Goal: Contribute content

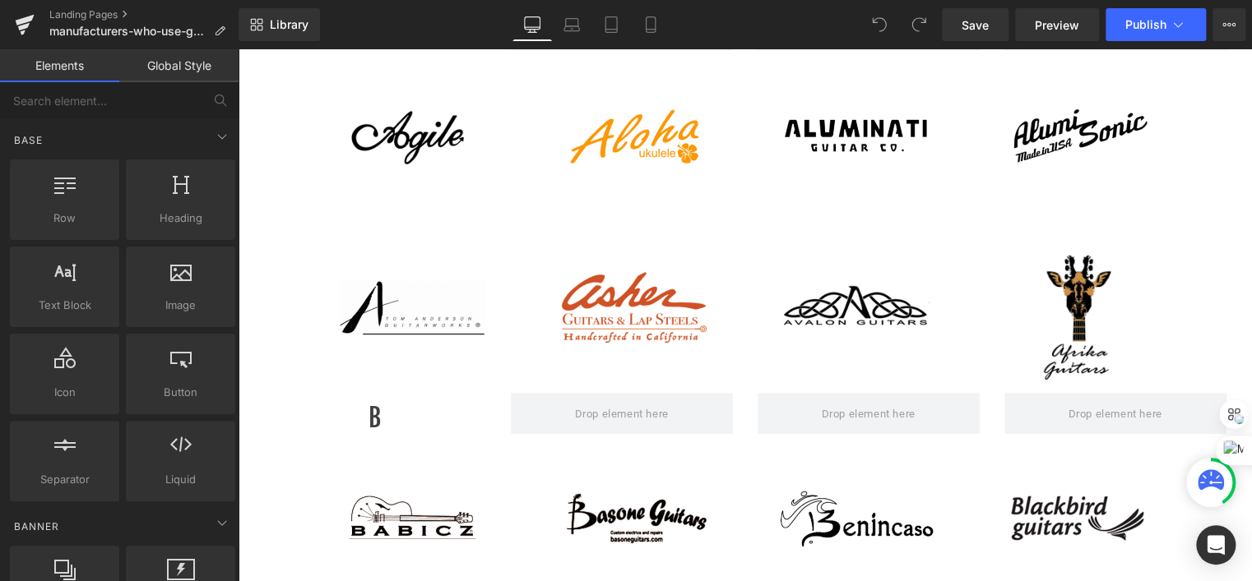
scroll to position [658, 0]
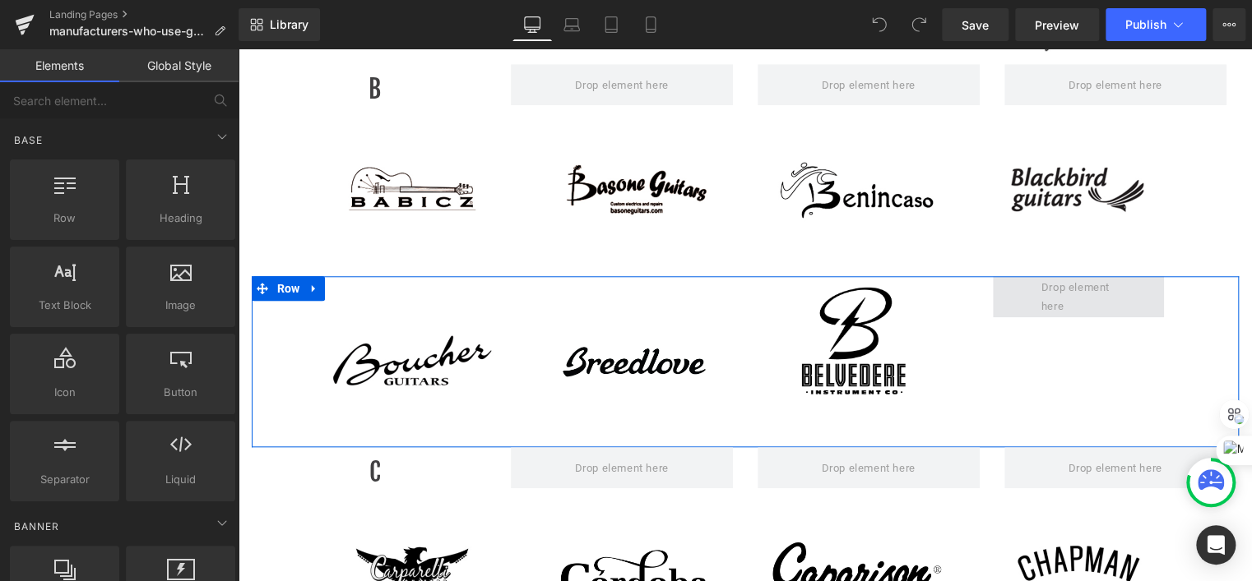
click at [1061, 303] on span at bounding box center [1078, 296] width 86 height 47
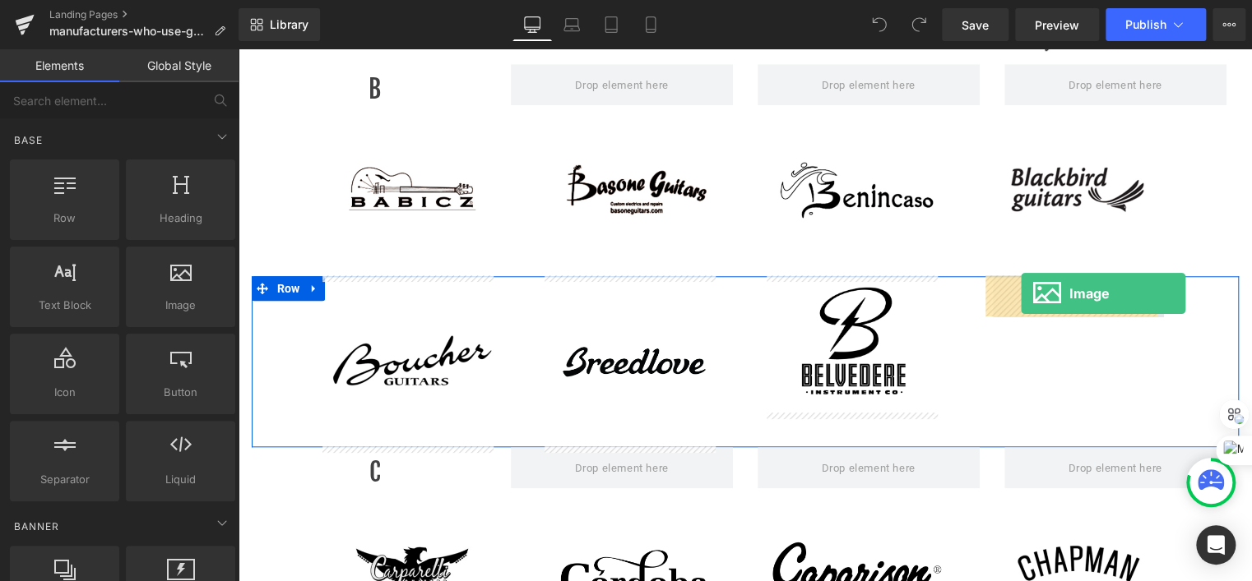
drag, startPoint x: 448, startPoint y: 343, endPoint x: 1021, endPoint y: 294, distance: 574.5
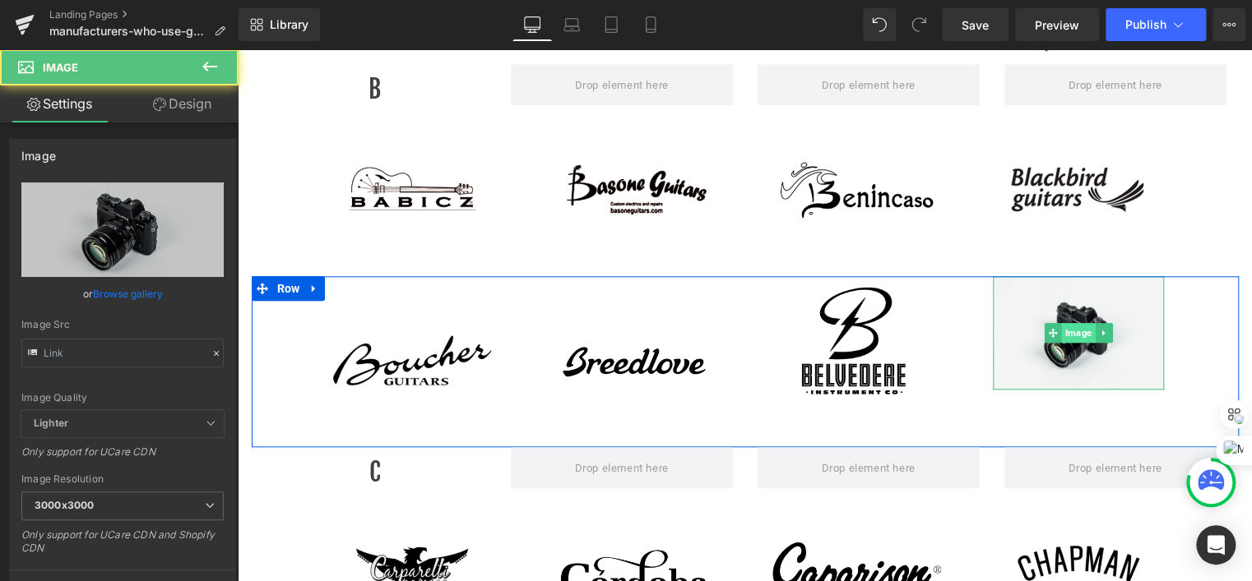
click at [1074, 327] on span "Image" at bounding box center [1078, 333] width 34 height 20
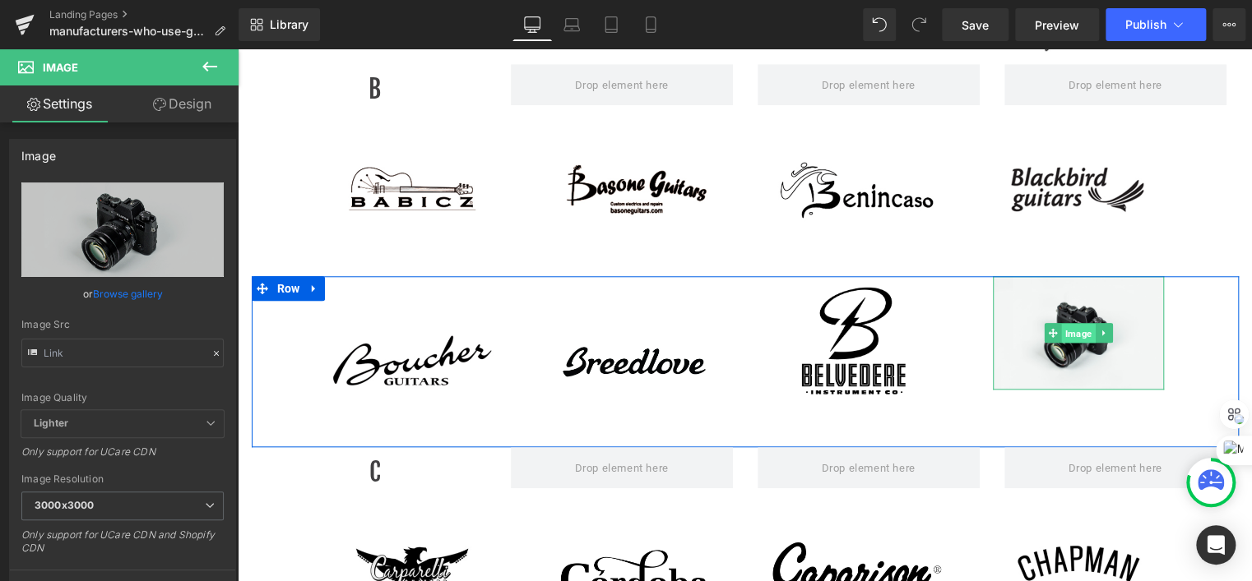
click at [1073, 334] on span "Image" at bounding box center [1078, 334] width 34 height 20
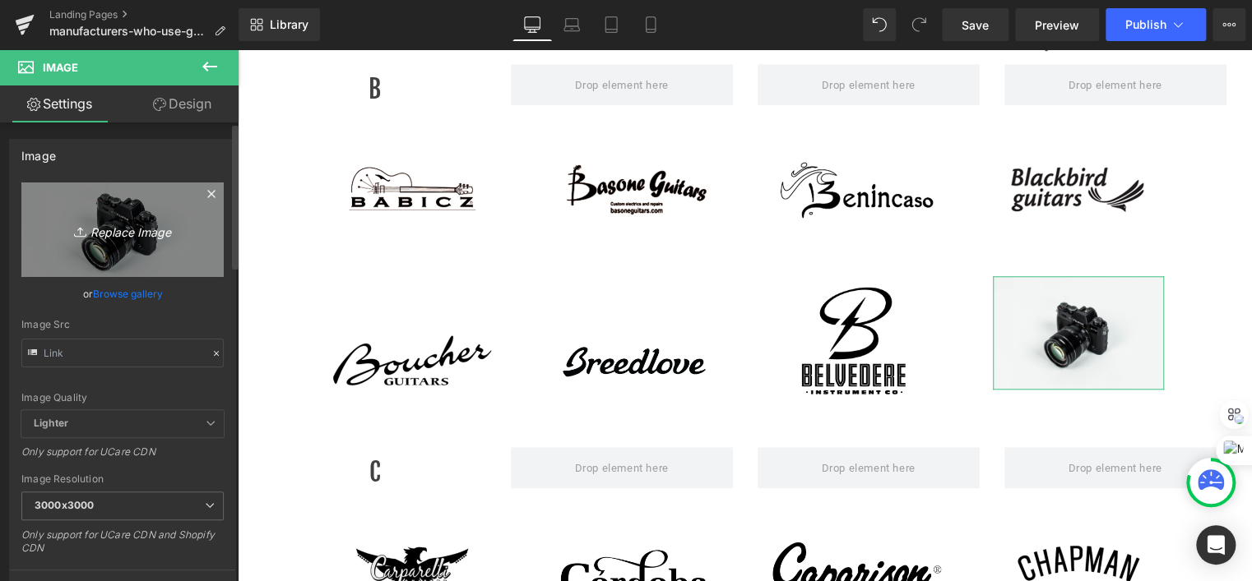
click at [119, 225] on icon "Replace Image" at bounding box center [123, 230] width 132 height 21
type input "C:\fakepath\beacock logo.png"
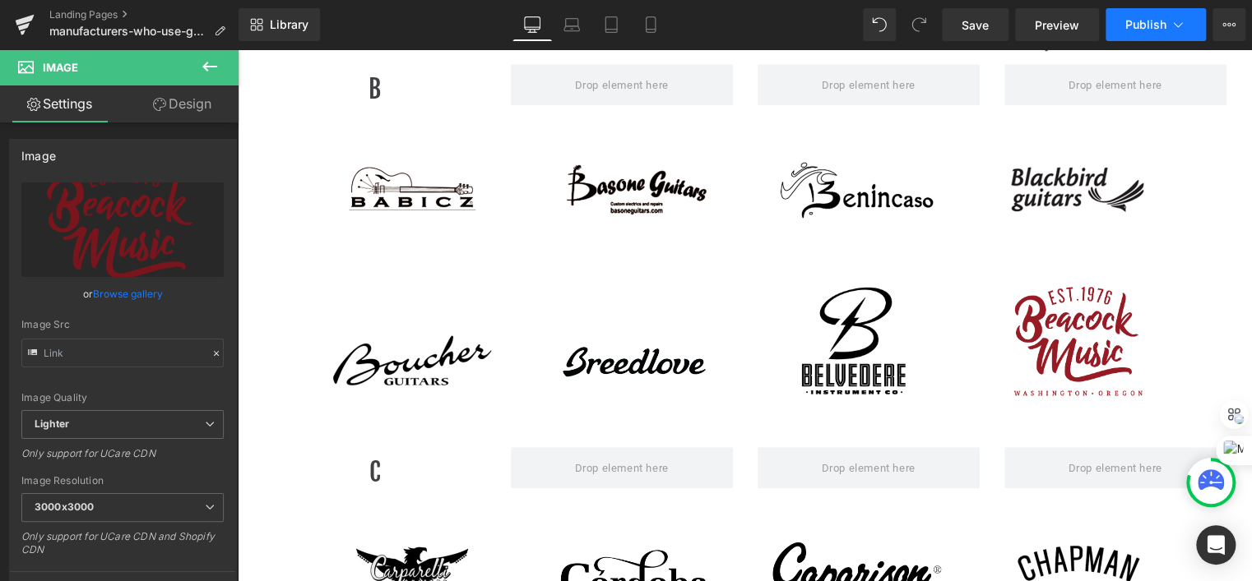
click at [1174, 16] on button "Publish" at bounding box center [1155, 24] width 100 height 33
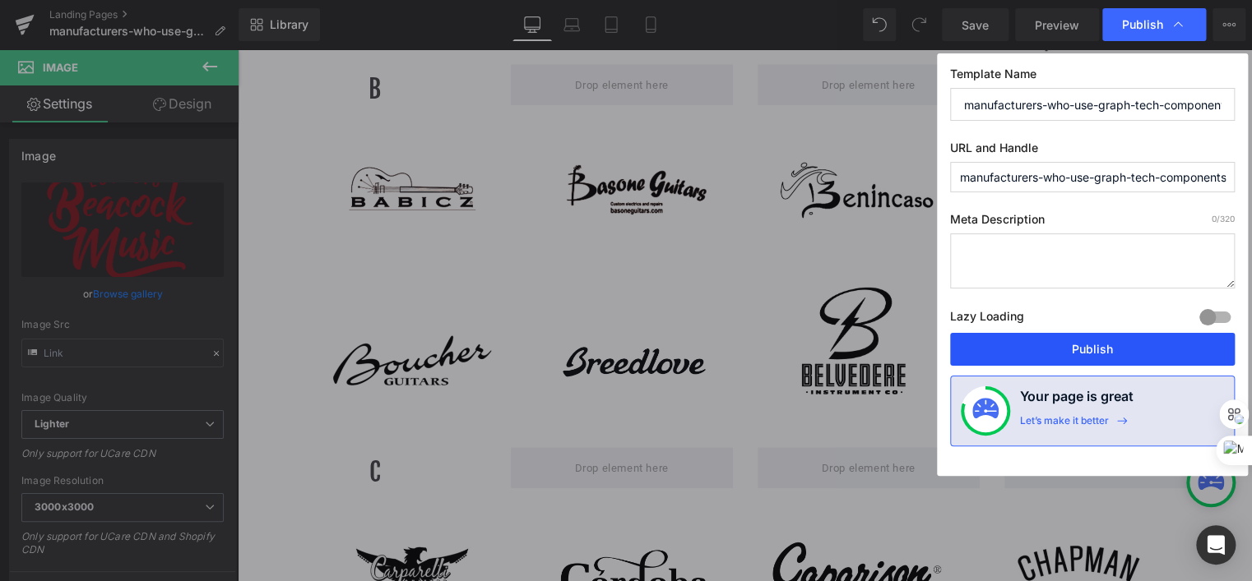
click at [1103, 350] on button "Publish" at bounding box center [1092, 349] width 285 height 33
